Goal: Information Seeking & Learning: Learn about a topic

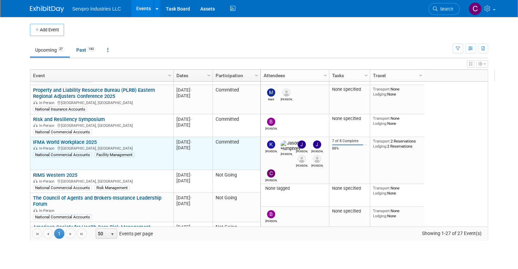
click at [60, 142] on link "IFMA World Workplace 2025" at bounding box center [65, 142] width 64 height 6
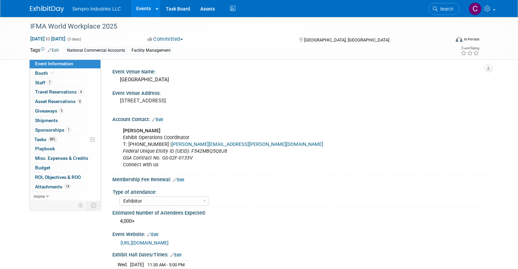
select select "Exhibitor"
select select "Linked In"
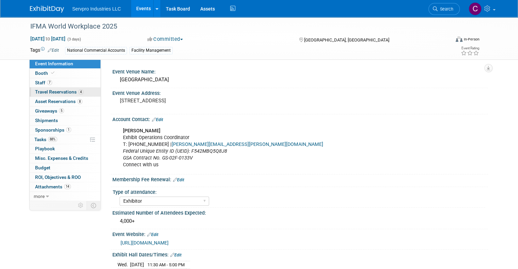
click at [47, 92] on span "Travel Reservations 4" at bounding box center [59, 91] width 48 height 5
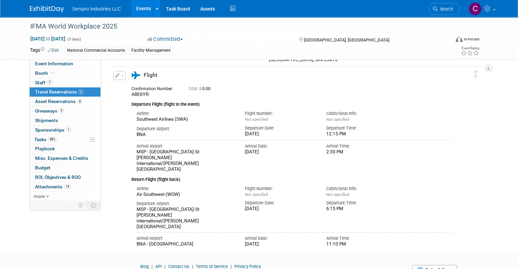
scroll to position [293, 0]
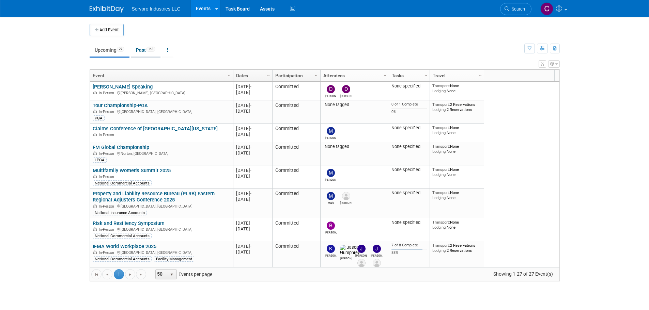
click at [140, 48] on link "Past 143" at bounding box center [146, 50] width 30 height 13
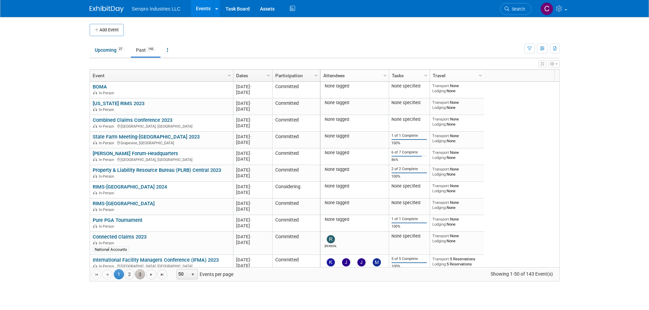
click at [137, 278] on link "3" at bounding box center [140, 274] width 10 height 10
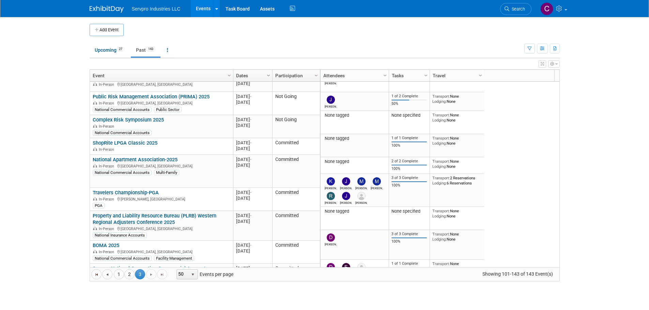
scroll to position [933, 0]
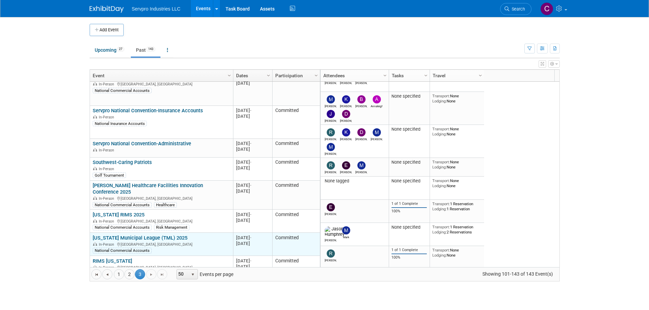
click at [179, 235] on link "[US_STATE] Municipal League (TML) 2025" at bounding box center [140, 238] width 95 height 6
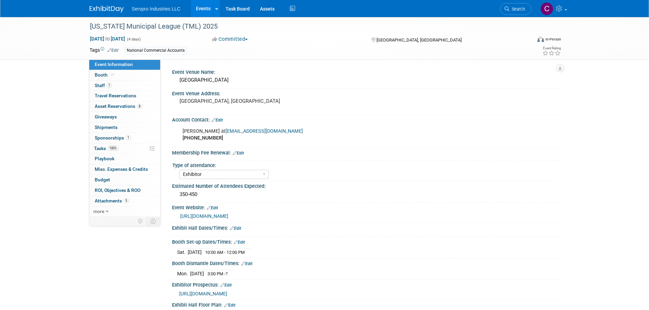
select select "Exhibitor"
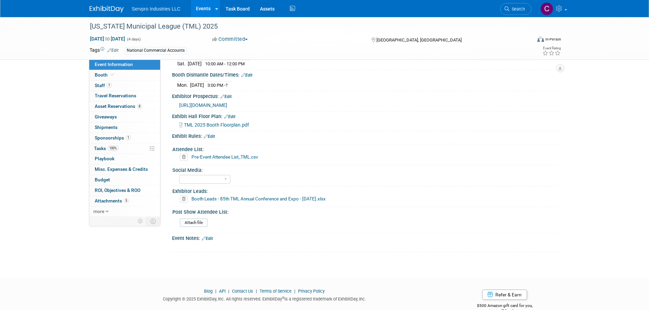
scroll to position [204, 0]
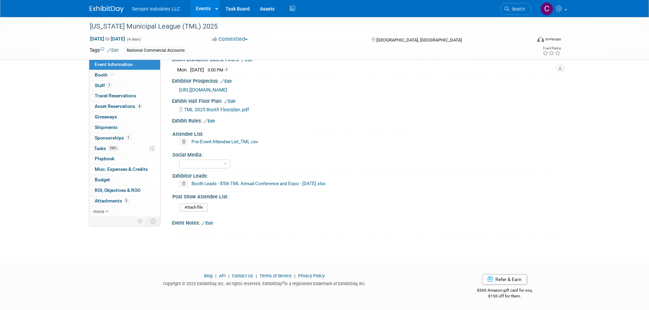
click at [199, 7] on link "Events" at bounding box center [203, 8] width 25 height 17
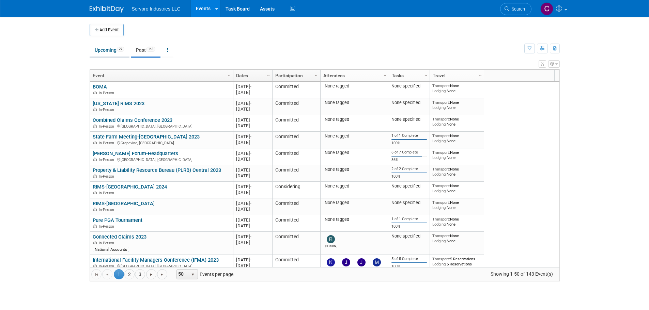
click at [110, 49] on link "Upcoming 27" at bounding box center [110, 50] width 40 height 13
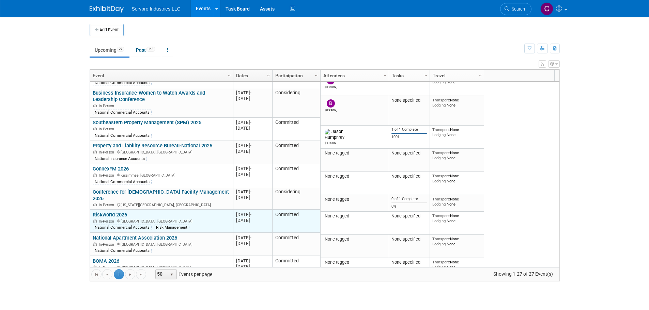
click at [114, 212] on link "Riskworld 2026" at bounding box center [110, 215] width 34 height 6
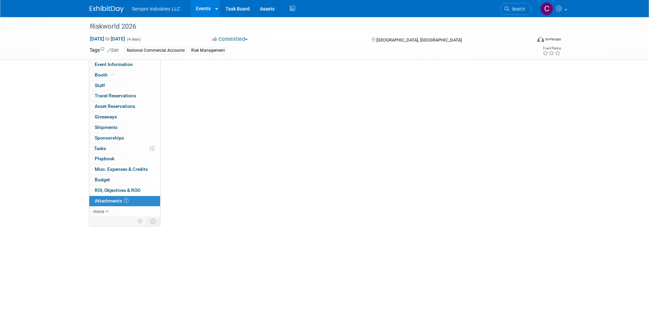
select select "Exhibitor"
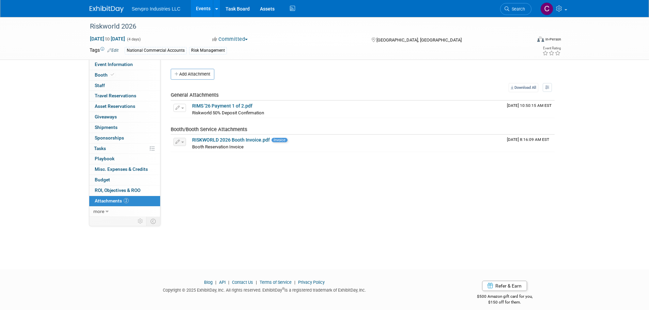
click at [195, 10] on link "Events" at bounding box center [203, 8] width 25 height 17
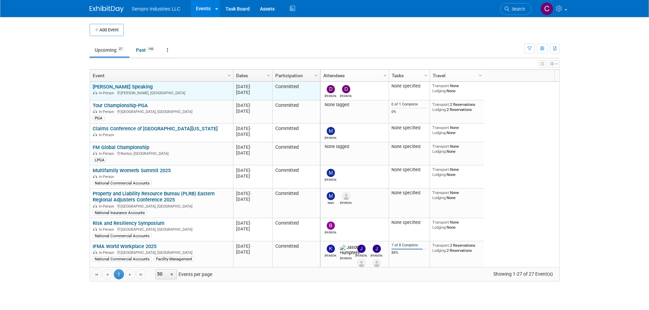
click at [108, 84] on link "[PERSON_NAME] Speaking" at bounding box center [123, 87] width 60 height 6
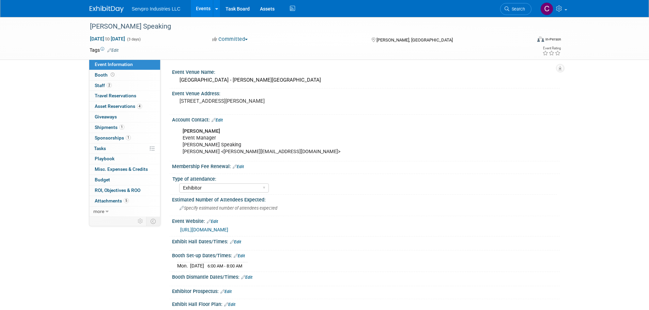
select select "Exhibitor"
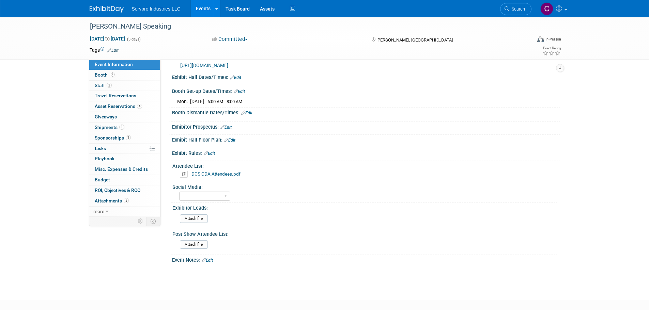
scroll to position [172, 0]
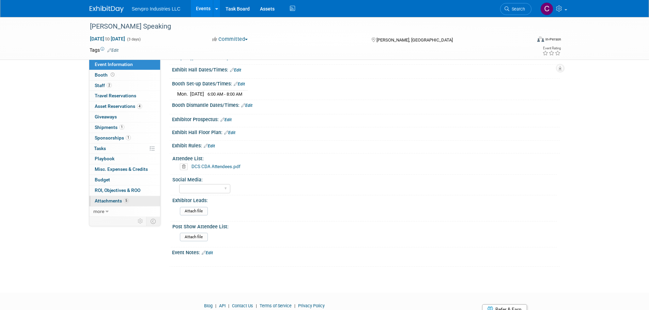
click at [108, 201] on span "Attachments 5" at bounding box center [112, 200] width 34 height 5
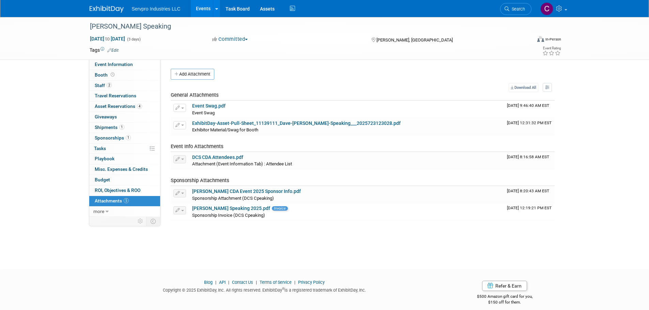
click at [202, 10] on link "Events" at bounding box center [203, 8] width 25 height 17
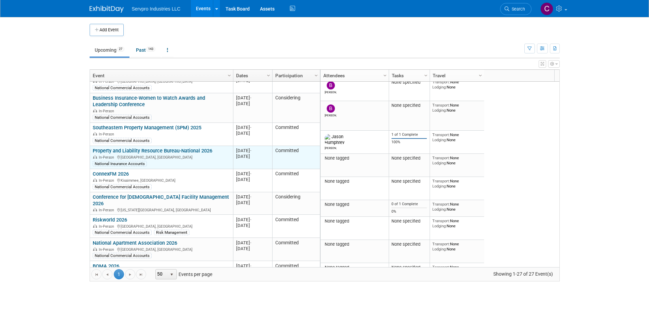
click at [179, 148] on link "Property and Liability Resource Bureau-National 2026" at bounding box center [153, 151] width 120 height 6
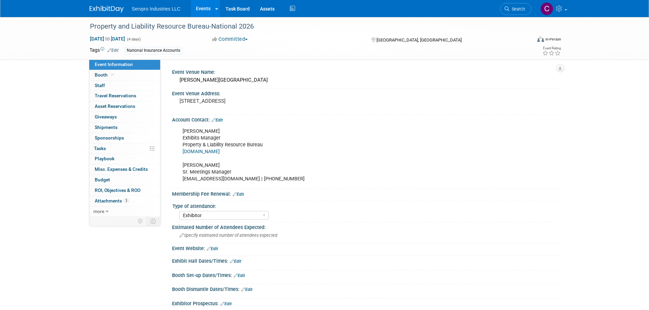
select select "Exhibitor"
click at [112, 201] on span "Attachments 3" at bounding box center [112, 200] width 34 height 5
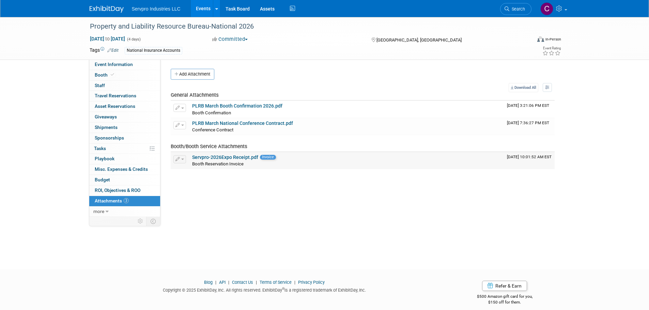
click at [233, 159] on link "Servpro-2026Expo Receipt.pdf" at bounding box center [225, 157] width 66 height 5
click at [205, 6] on link "Events" at bounding box center [203, 8] width 25 height 17
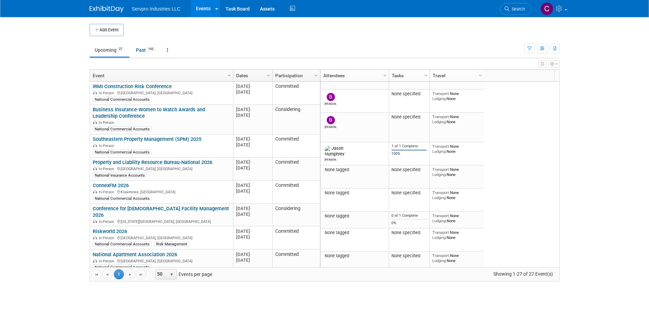
scroll to position [473, 0]
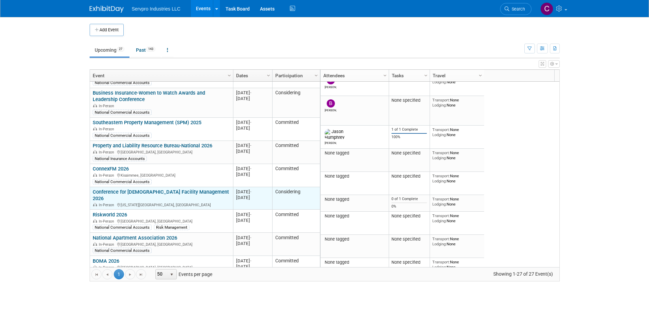
click at [194, 189] on link "Conference for [DEMOGRAPHIC_DATA] Facility Management 2026" at bounding box center [161, 195] width 136 height 13
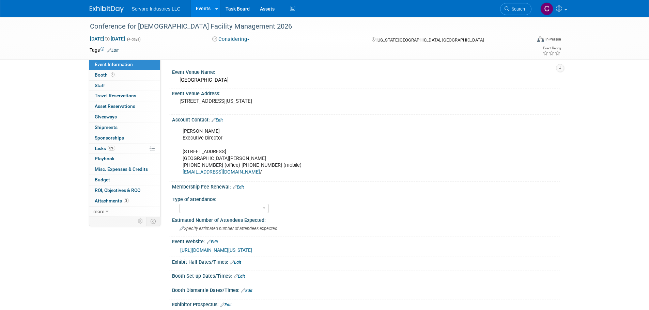
click at [234, 36] on button "Considering" at bounding box center [231, 39] width 43 height 7
click at [237, 50] on link "Committed" at bounding box center [237, 51] width 54 height 10
click at [110, 200] on span "Attachments 2" at bounding box center [112, 200] width 34 height 5
